Goal: Task Accomplishment & Management: Use online tool/utility

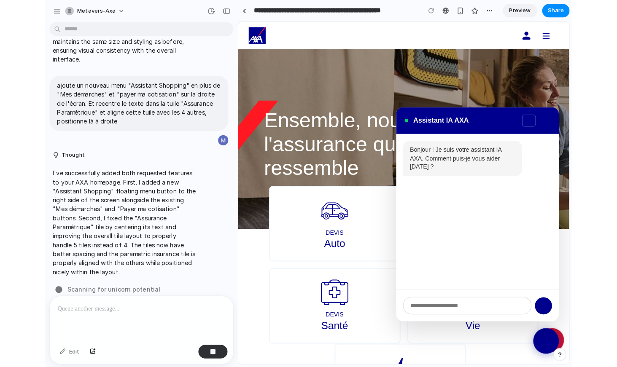
scroll to position [383, 0]
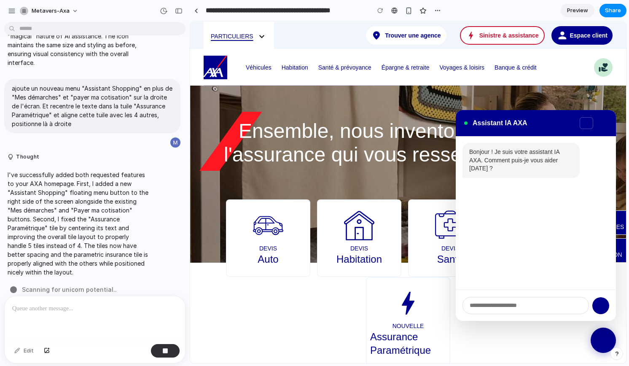
click at [518, 306] on icon at bounding box center [600, 305] width 7 height 7
click at [518, 339] on icon at bounding box center [603, 340] width 13 height 13
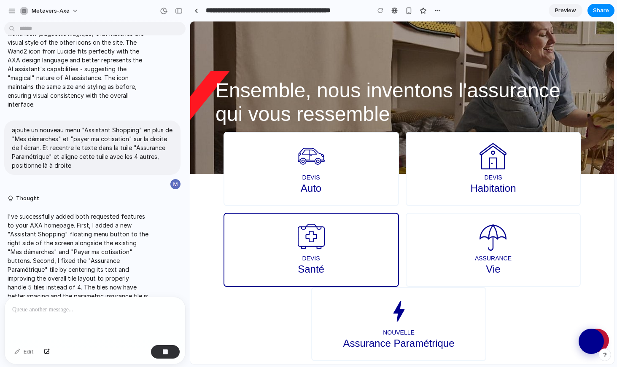
scroll to position [0, 0]
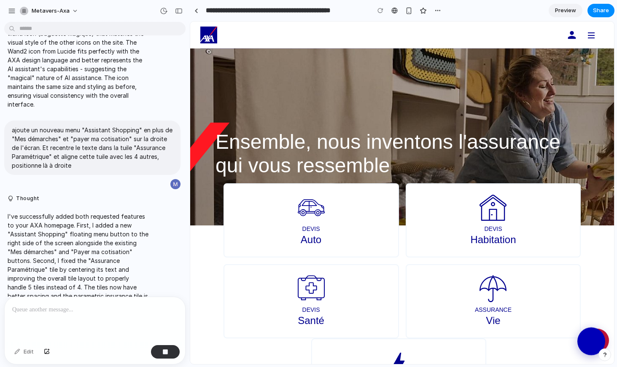
click at [518, 341] on icon at bounding box center [591, 341] width 13 height 13
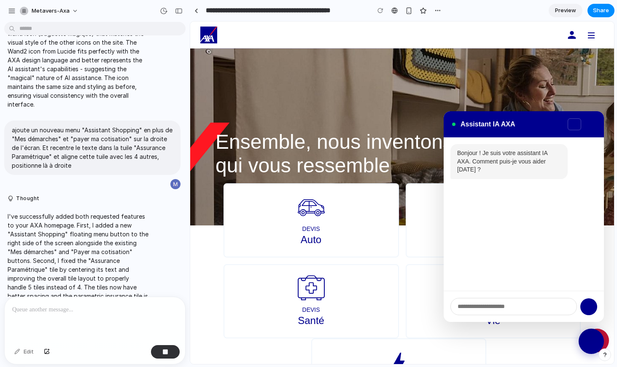
click at [473, 304] on input at bounding box center [513, 306] width 126 height 17
type input "*****"
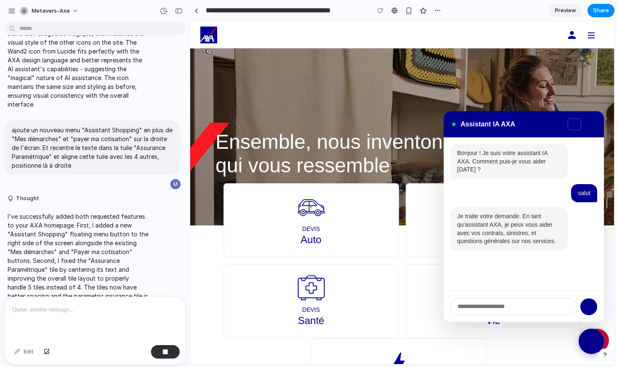
click at [477, 306] on input at bounding box center [513, 306] width 126 height 17
click at [390, 156] on h2 "Ensemble, nous inventons l'assurance qui vous ressemble" at bounding box center [401, 153] width 373 height 47
click at [518, 123] on icon at bounding box center [574, 124] width 6 height 6
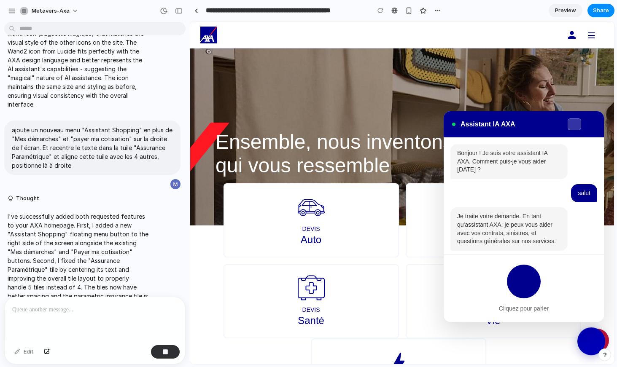
click at [518, 338] on icon at bounding box center [591, 341] width 13 height 13
